Goal: Task Accomplishment & Management: Complete application form

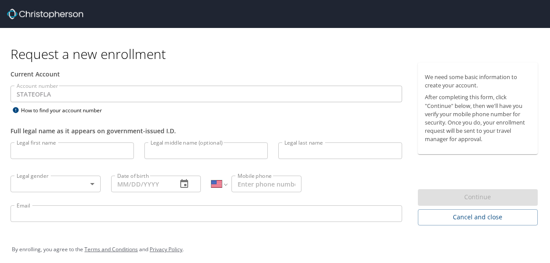
select select "US"
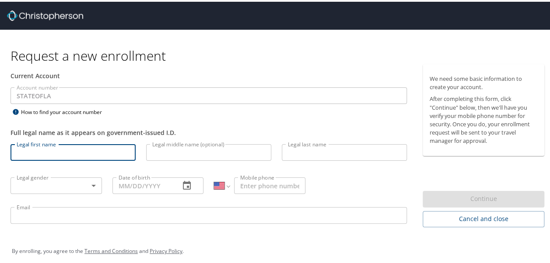
click at [69, 156] on input "Legal first name" at bounding box center [72, 151] width 125 height 17
type input "[PERSON_NAME]"
type input "[PHONE_NUMBER]"
type input "[PERSON_NAME][EMAIL_ADDRESS][PERSON_NAME][DOMAIN_NAME]"
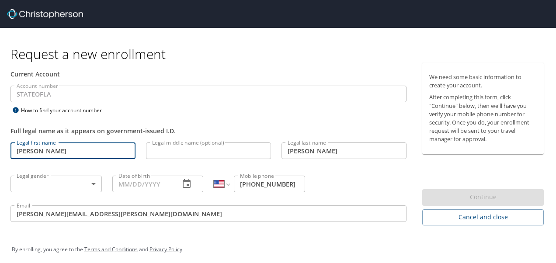
click at [82, 182] on body "Request a new enrollment Current Account Account number STATEOFLA Account numbe…" at bounding box center [278, 131] width 556 height 263
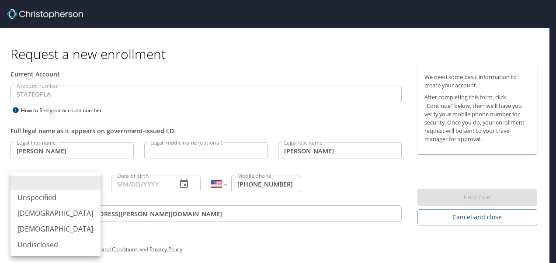
click at [57, 223] on li "[DEMOGRAPHIC_DATA]" at bounding box center [55, 229] width 90 height 16
type input "[DEMOGRAPHIC_DATA]"
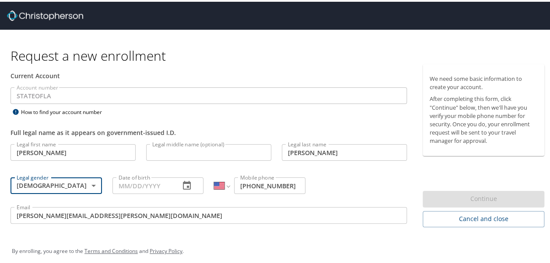
click at [132, 184] on input "Date of birth" at bounding box center [142, 184] width 61 height 17
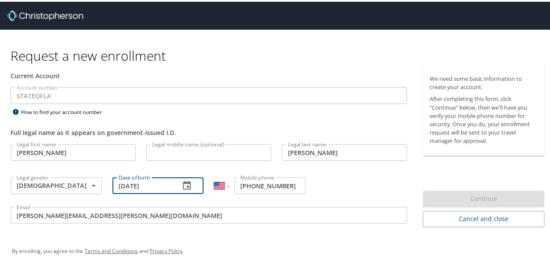
type input "[DATE]"
click at [220, 197] on div "International [GEOGRAPHIC_DATA] [GEOGRAPHIC_DATA] [GEOGRAPHIC_DATA] [GEOGRAPHIC…" at bounding box center [260, 183] width 102 height 33
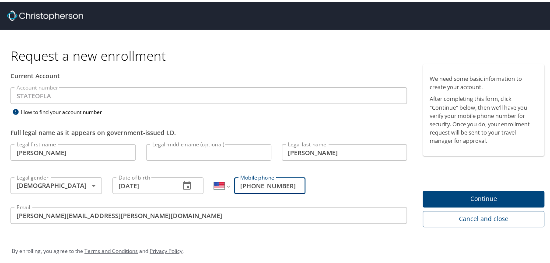
click at [288, 185] on input "[PHONE_NUMBER]" at bounding box center [269, 184] width 71 height 17
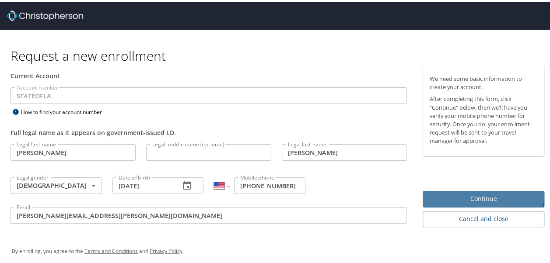
click at [462, 194] on span "Continue" at bounding box center [483, 197] width 108 height 11
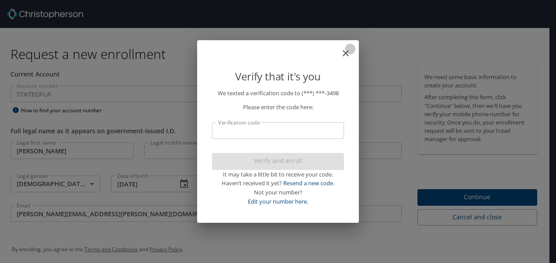
click at [344, 55] on icon "close" at bounding box center [346, 53] width 6 height 6
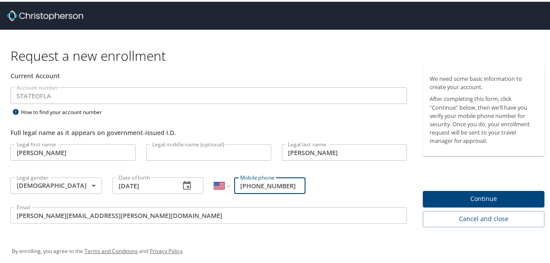
type input "[PHONE_NUMBER]"
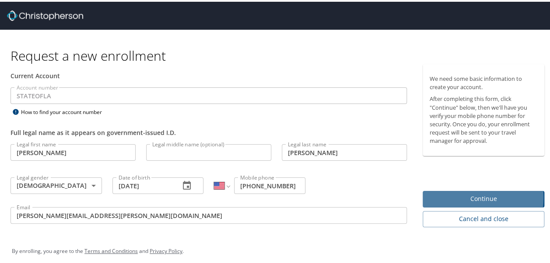
click at [449, 196] on span "Continue" at bounding box center [483, 197] width 108 height 11
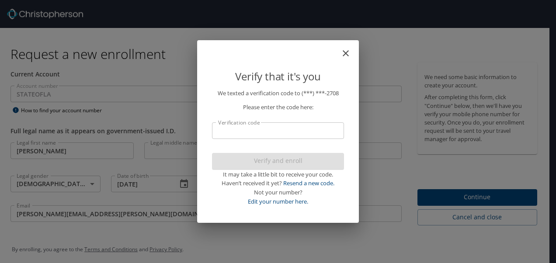
click at [310, 128] on input "Verification code" at bounding box center [278, 130] width 132 height 17
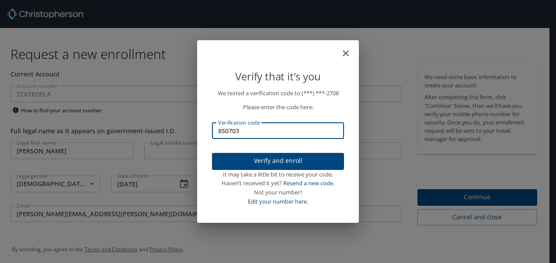
type input "850703"
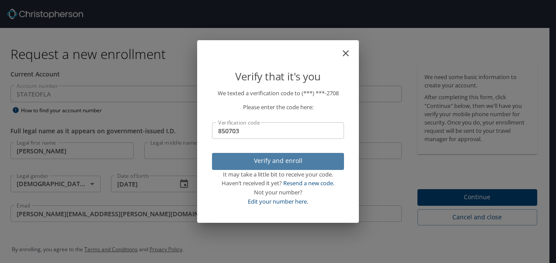
click at [305, 162] on span "Verify and enroll" at bounding box center [278, 161] width 118 height 11
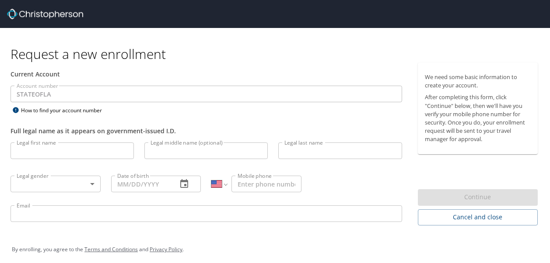
select select "US"
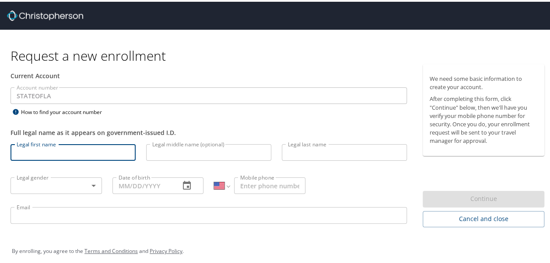
click at [72, 155] on input "Legal first name" at bounding box center [72, 151] width 125 height 17
type input "[PERSON_NAME]"
type input "[DEMOGRAPHIC_DATA]"
type input "[DATE]"
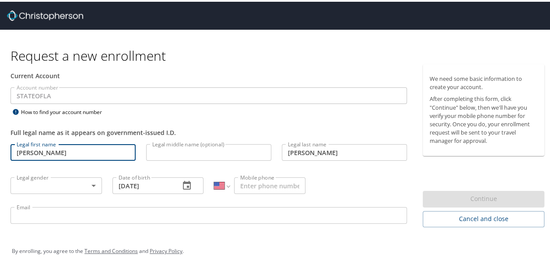
type input "[PHONE_NUMBER]"
type input "[PERSON_NAME][EMAIL_ADDRESS][PERSON_NAME][DOMAIN_NAME]"
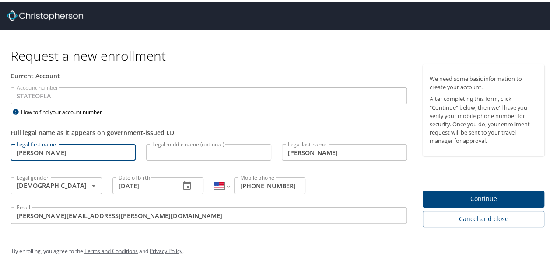
click at [480, 193] on span "Continue" at bounding box center [483, 197] width 108 height 11
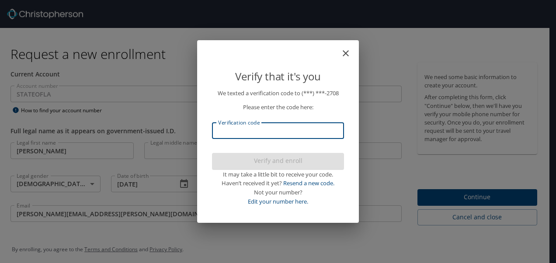
click at [327, 135] on input "Verification code" at bounding box center [278, 130] width 132 height 17
